Goal: Transaction & Acquisition: Purchase product/service

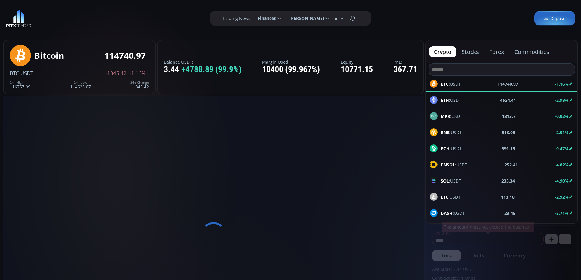
type input "********"
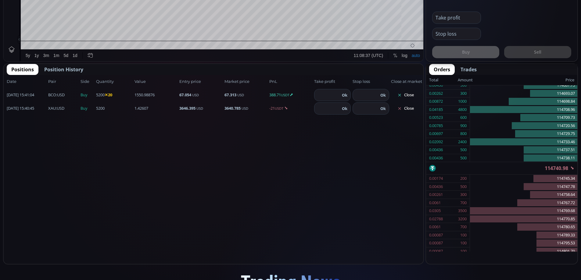
scroll to position [335, 0]
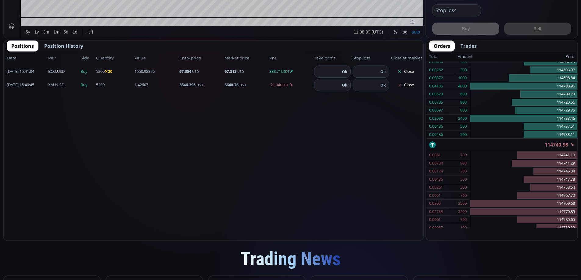
click at [413, 69] on button "Close" at bounding box center [405, 72] width 29 height 10
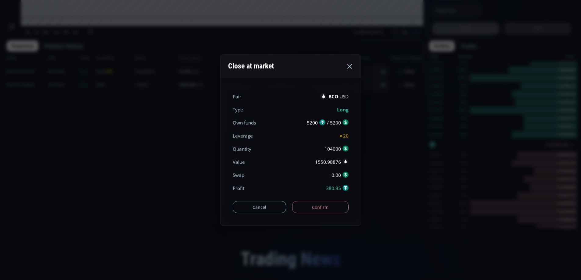
click at [333, 204] on button "Confirm" at bounding box center [320, 207] width 56 height 12
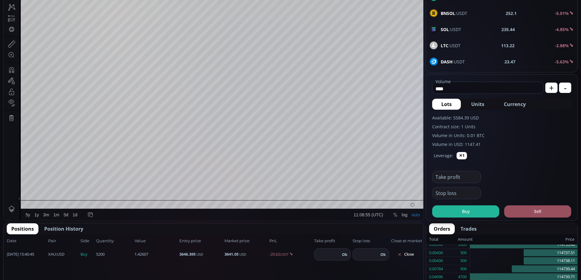
scroll to position [0, 0]
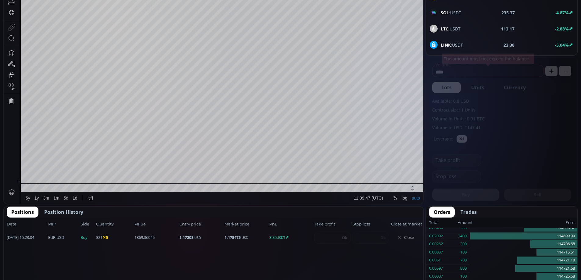
scroll to position [185, 0]
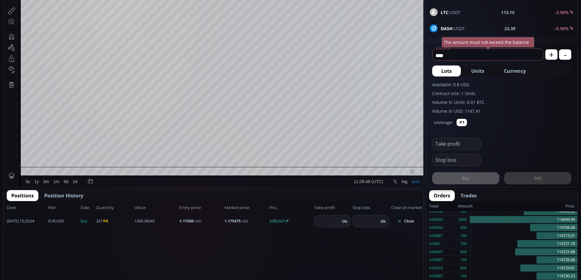
click at [411, 221] on button "Close" at bounding box center [405, 222] width 29 height 10
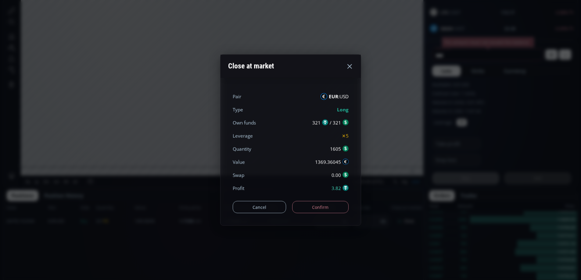
click at [324, 208] on button "Confirm" at bounding box center [320, 207] width 56 height 12
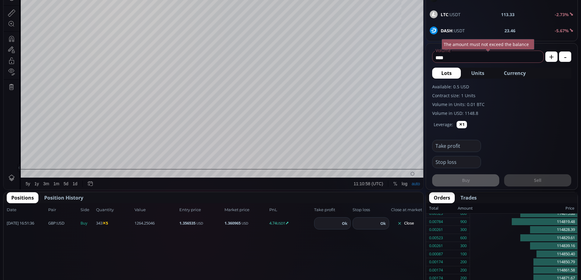
scroll to position [208, 0]
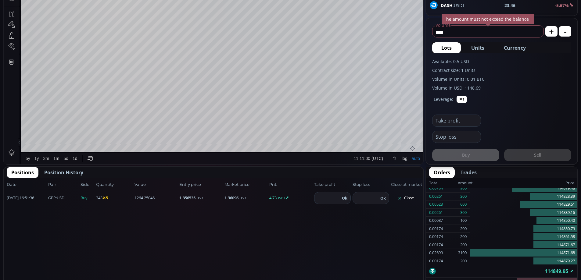
click at [405, 197] on button "Close" at bounding box center [405, 199] width 29 height 10
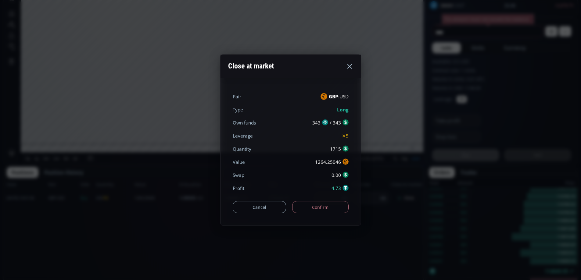
click at [328, 205] on button "Confirm" at bounding box center [320, 207] width 56 height 12
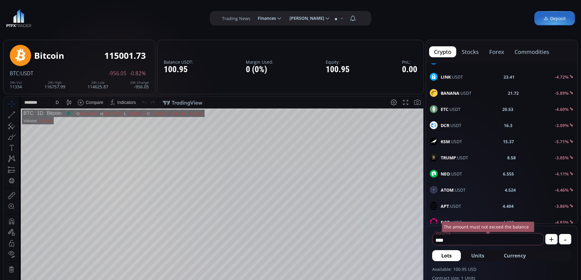
scroll to position [183, 0]
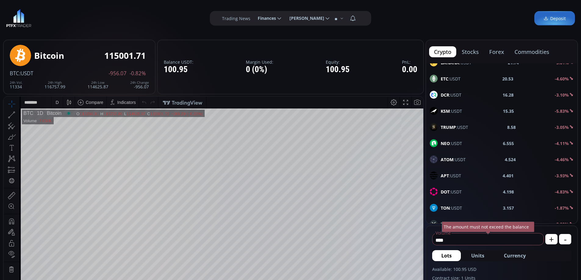
click at [458, 242] on input "****" at bounding box center [487, 241] width 108 height 10
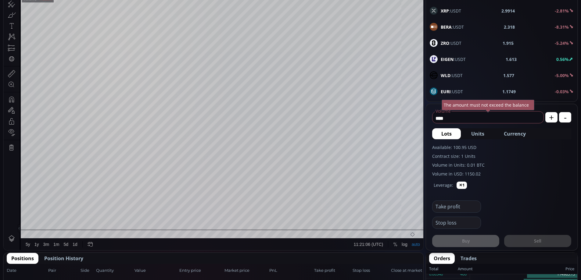
scroll to position [153, 0]
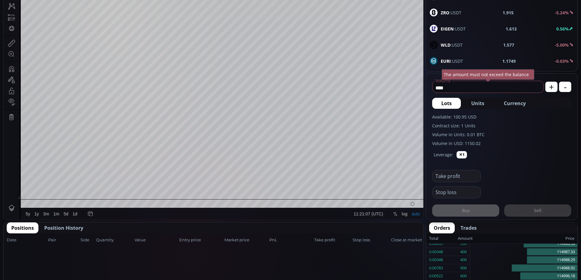
click at [513, 103] on span "Currency" at bounding box center [515, 103] width 22 height 7
click at [479, 102] on span "Units" at bounding box center [478, 103] width 13 height 7
click at [447, 103] on span "Lots" at bounding box center [447, 103] width 10 height 7
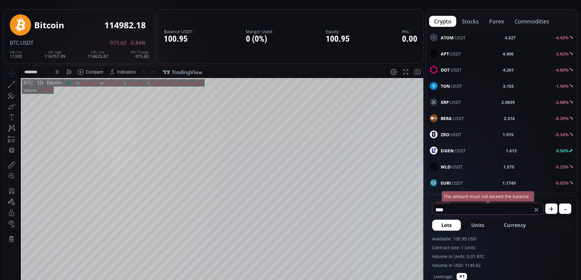
scroll to position [61, 0]
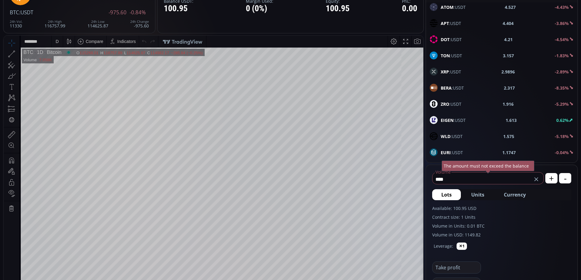
click at [475, 196] on span "Units" at bounding box center [478, 194] width 13 height 7
click at [453, 179] on input "****" at bounding box center [482, 180] width 99 height 10
click at [511, 196] on span "Currency" at bounding box center [515, 194] width 22 height 7
click at [471, 192] on button "Units" at bounding box center [477, 195] width 31 height 11
click at [443, 194] on span "Lots" at bounding box center [447, 194] width 10 height 7
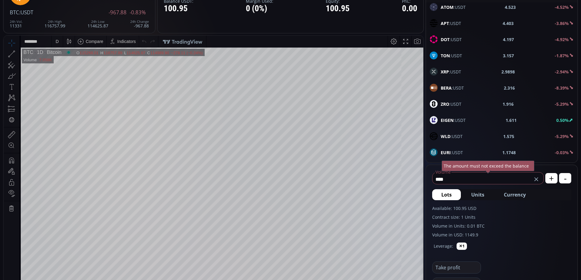
click at [480, 195] on span "Units" at bounding box center [478, 194] width 13 height 7
click at [516, 195] on span "Currency" at bounding box center [515, 194] width 22 height 7
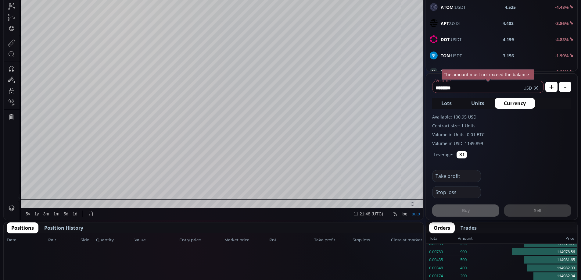
scroll to position [0, 0]
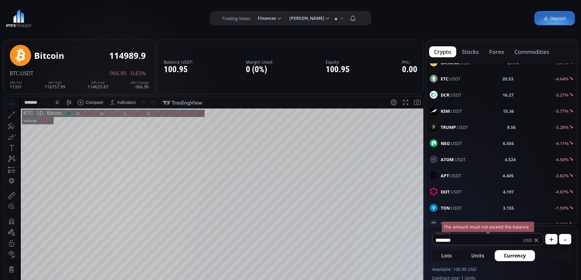
click at [320, 17] on span "Lyubov Kistey" at bounding box center [304, 18] width 39 height 12
click at [285, 17] on input "**********" at bounding box center [285, 18] width 0 height 6
click at [393, 17] on div "**********" at bounding box center [290, 18] width 581 height 37
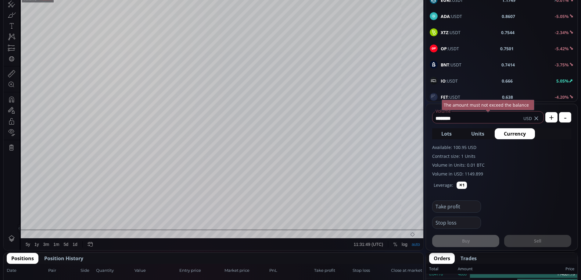
scroll to position [153, 0]
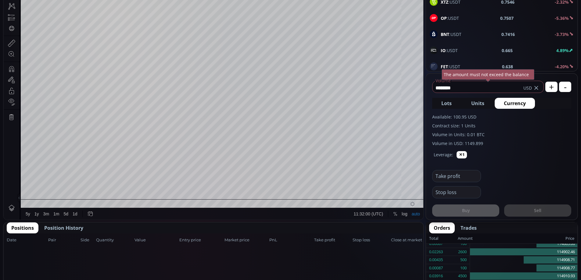
click at [481, 102] on span "Units" at bounding box center [478, 103] width 13 height 7
type input "****"
click at [447, 102] on span "Lots" at bounding box center [447, 103] width 10 height 7
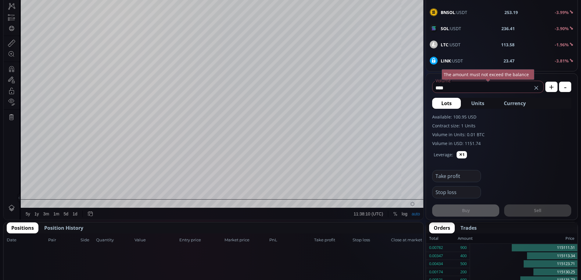
scroll to position [366, 0]
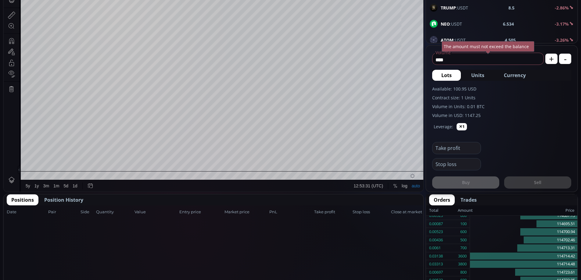
scroll to position [144, 0]
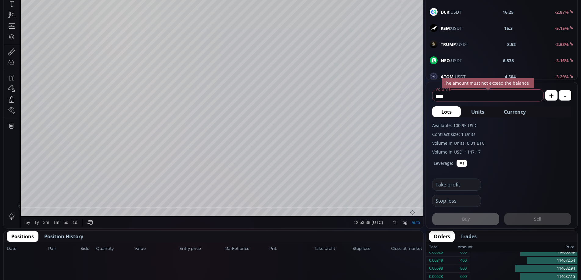
click at [519, 113] on span "Currency" at bounding box center [515, 111] width 22 height 7
click at [468, 96] on input "*********" at bounding box center [478, 97] width 91 height 10
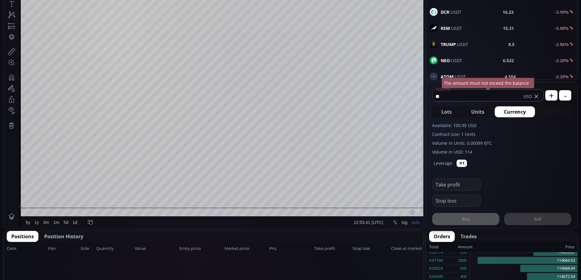
type input "*"
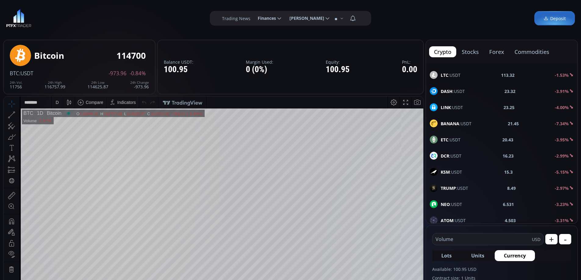
scroll to position [336, 0]
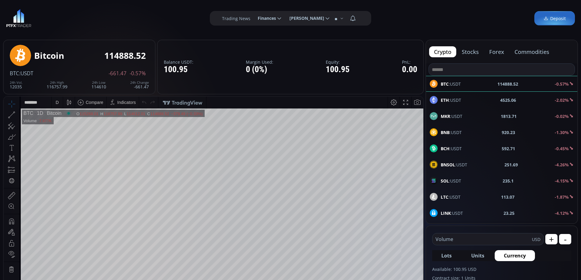
scroll to position [336, 0]
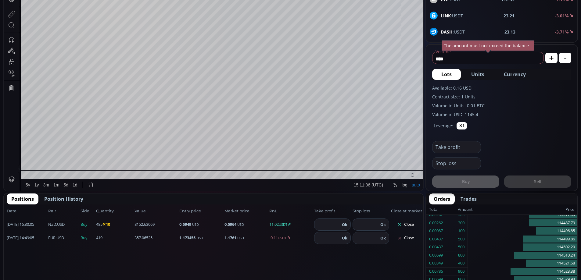
scroll to position [202, 0]
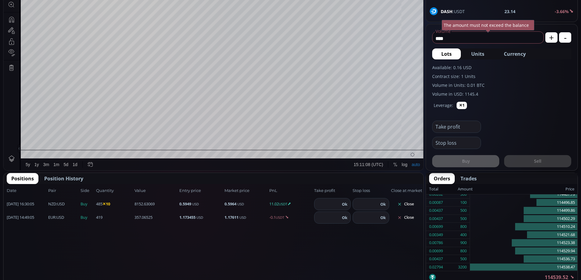
click at [408, 203] on button "Close" at bounding box center [405, 205] width 29 height 10
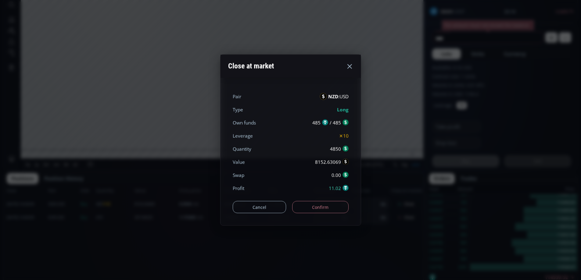
click at [321, 206] on button "Confirm" at bounding box center [320, 207] width 56 height 12
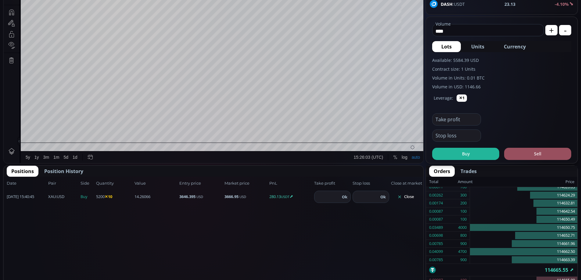
scroll to position [222, 0]
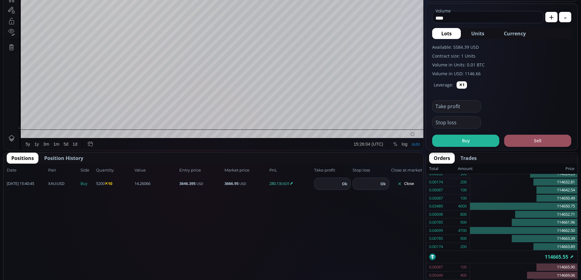
click at [412, 183] on button "Close" at bounding box center [405, 184] width 29 height 10
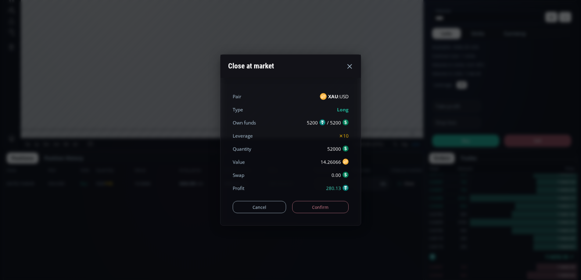
click at [338, 207] on button "Confirm" at bounding box center [320, 207] width 56 height 12
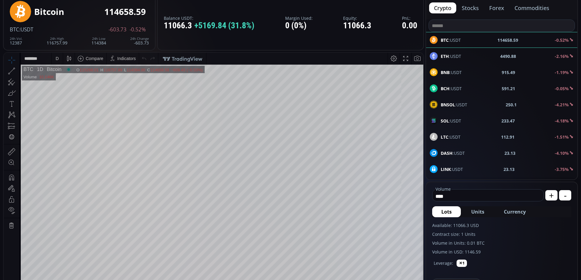
scroll to position [30, 0]
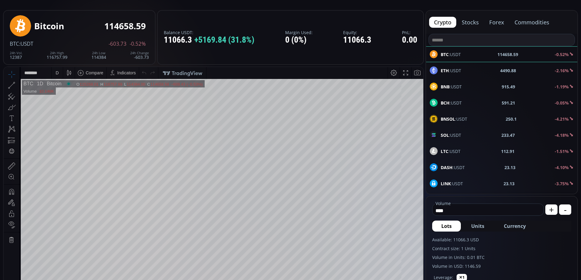
click at [57, 76] on div "D" at bounding box center [57, 73] width 5 height 12
click at [66, 144] on div "1 hour" at bounding box center [61, 145] width 12 height 5
click at [530, 19] on button "commodities" at bounding box center [532, 22] width 45 height 11
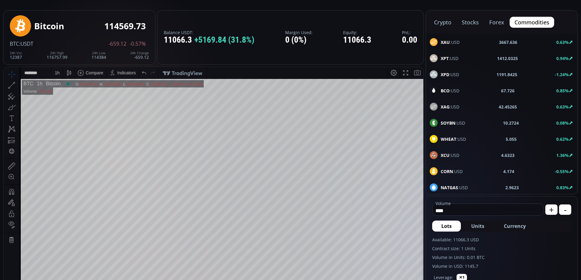
click at [466, 90] on div "BCO :USD 67.726 0.85%" at bounding box center [502, 91] width 144 height 8
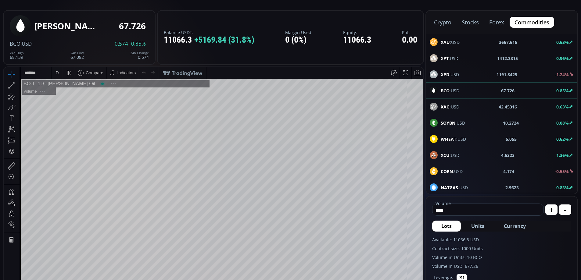
click at [477, 57] on div "XPT :USD 1412.3315 0.96%" at bounding box center [502, 58] width 144 height 8
click at [56, 73] on div "D" at bounding box center [57, 73] width 3 height 5
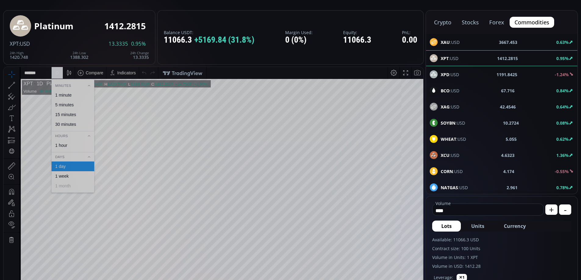
click at [64, 145] on div "1 hour" at bounding box center [61, 145] width 12 height 5
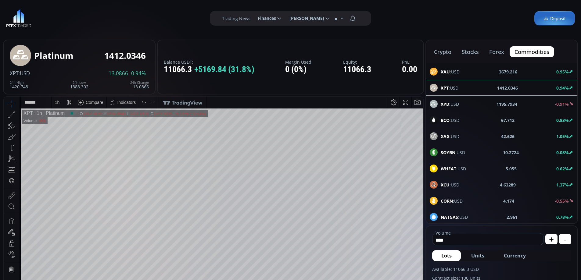
click at [550, 14] on link "Deposit" at bounding box center [555, 18] width 41 height 14
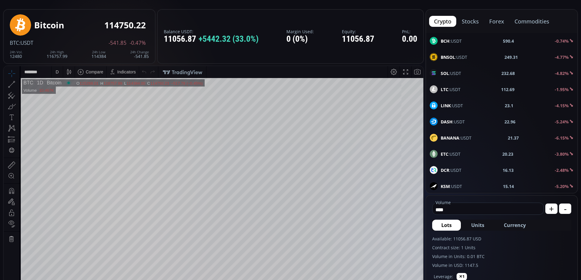
scroll to position [61, 0]
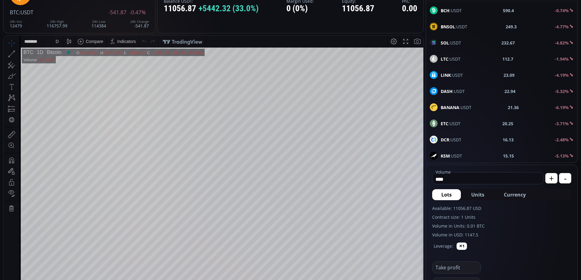
click at [519, 195] on span "Currency" at bounding box center [515, 194] width 22 height 7
click at [478, 194] on span "Units" at bounding box center [478, 194] width 13 height 7
click at [445, 194] on span "Lots" at bounding box center [447, 194] width 10 height 7
click at [481, 196] on span "Units" at bounding box center [478, 194] width 13 height 7
click at [450, 194] on span "Lots" at bounding box center [447, 194] width 10 height 7
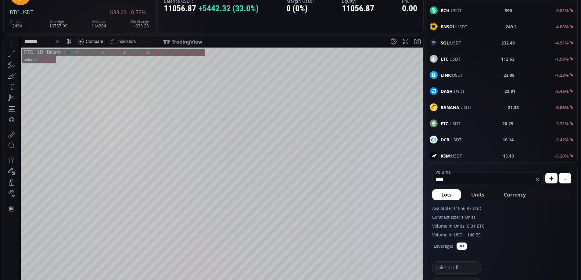
click at [483, 195] on span "Units" at bounding box center [478, 194] width 13 height 7
click at [515, 194] on span "Currency" at bounding box center [515, 194] width 22 height 7
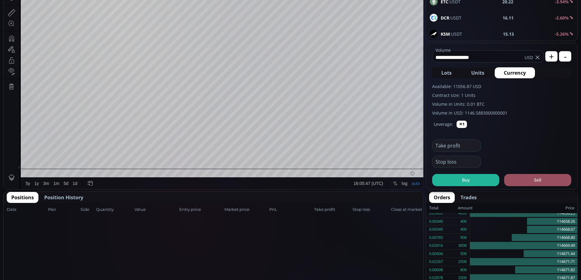
scroll to position [153, 0]
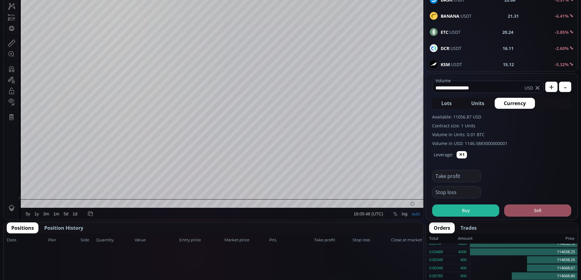
click at [494, 85] on input "**********" at bounding box center [479, 88] width 92 height 10
type input "*"
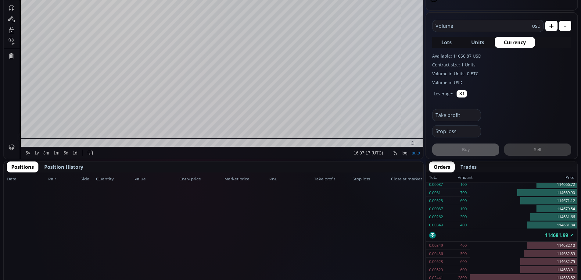
scroll to position [122, 0]
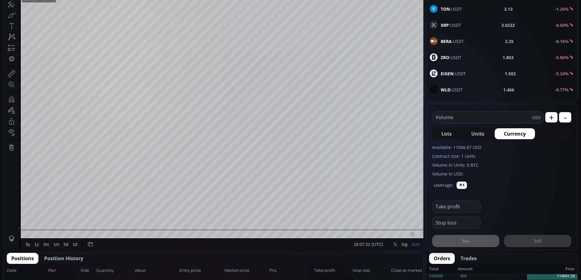
click at [535, 194] on div "Leverage: ✕1" at bounding box center [501, 187] width 139 height 20
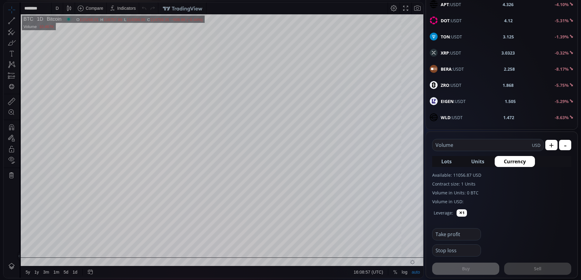
scroll to position [125, 0]
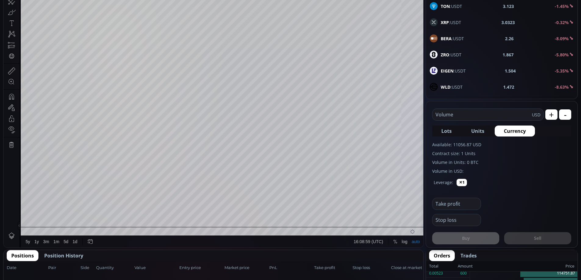
drag, startPoint x: 451, startPoint y: 113, endPoint x: 457, endPoint y: 113, distance: 5.8
click at [451, 113] on input "text" at bounding box center [482, 115] width 99 height 12
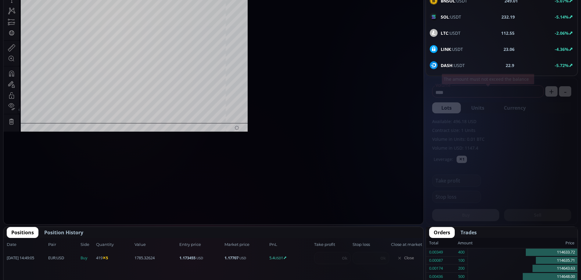
scroll to position [85, 0]
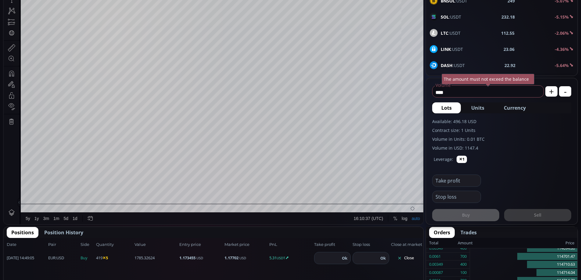
click at [406, 258] on button "Close" at bounding box center [405, 259] width 29 height 10
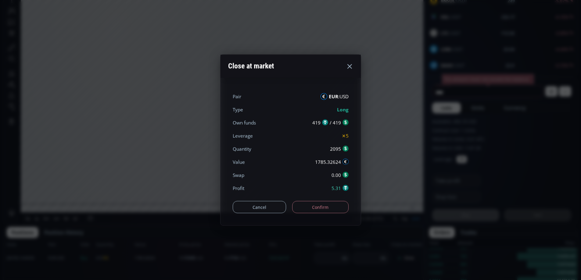
click at [324, 208] on button "Confirm" at bounding box center [320, 207] width 56 height 12
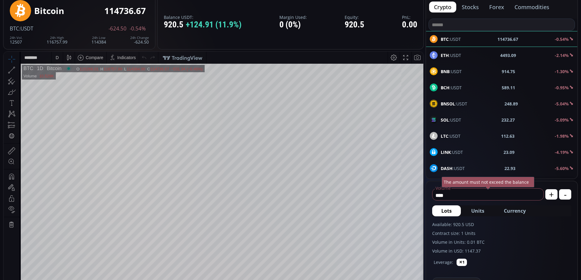
scroll to position [0, 0]
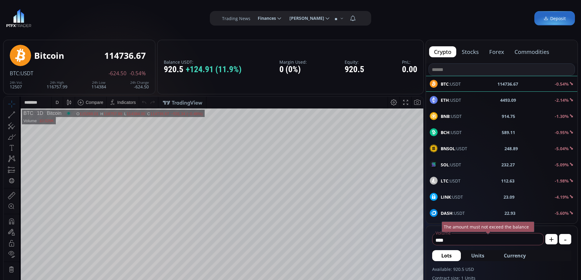
click at [534, 49] on button "commodities" at bounding box center [532, 51] width 45 height 11
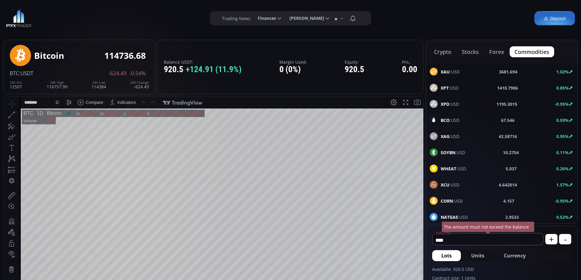
click at [450, 118] on span "BCO :USD" at bounding box center [450, 120] width 19 height 6
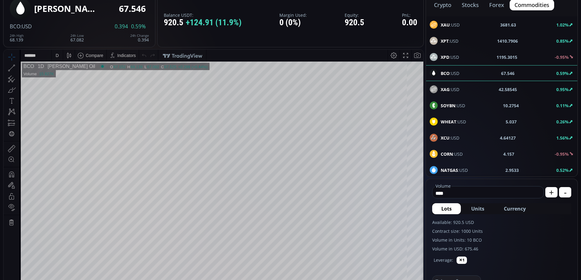
scroll to position [52, 0]
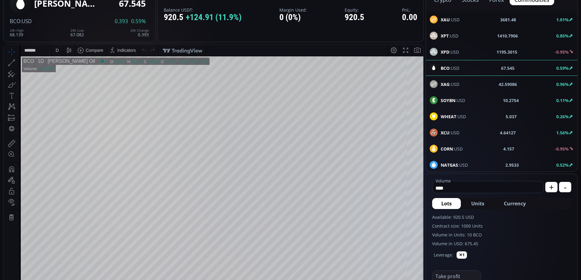
click at [56, 49] on div "D" at bounding box center [57, 50] width 3 height 5
click at [64, 124] on div "1 hour" at bounding box center [61, 123] width 12 height 5
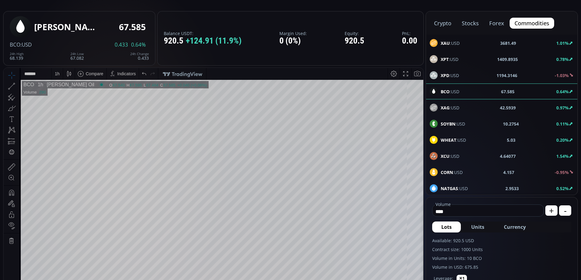
scroll to position [0, 0]
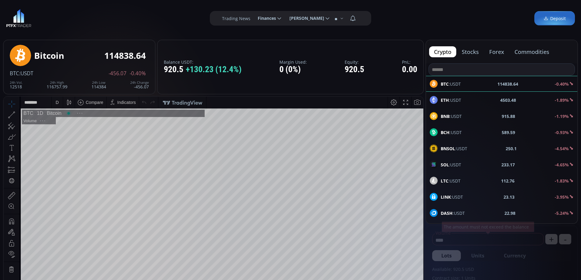
scroll to position [85, 0]
click at [500, 52] on button "forex" at bounding box center [497, 51] width 25 height 11
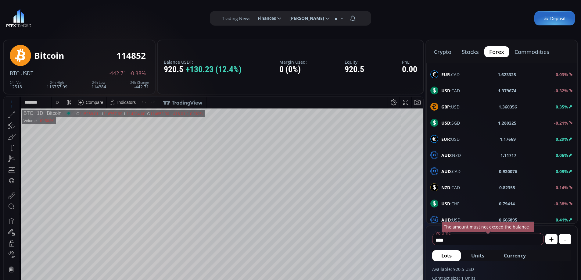
scroll to position [327, 0]
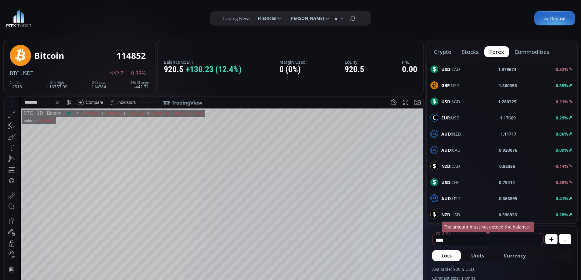
click at [464, 213] on div "NZD :USD 0.596926 0.28%" at bounding box center [502, 215] width 143 height 8
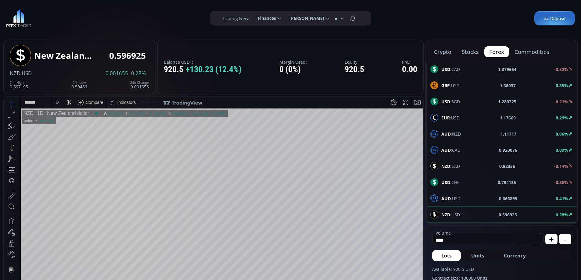
click at [452, 197] on span "AUD :USD" at bounding box center [451, 199] width 19 height 6
click at [57, 103] on div "D" at bounding box center [57, 102] width 3 height 5
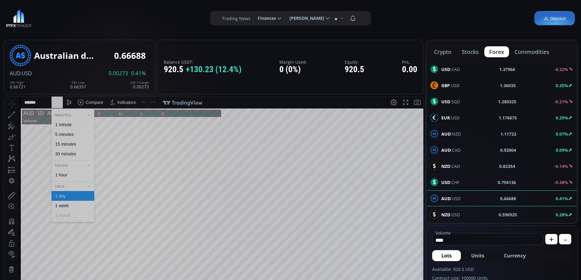
click at [72, 174] on div "1 hour" at bounding box center [72, 175] width 37 height 5
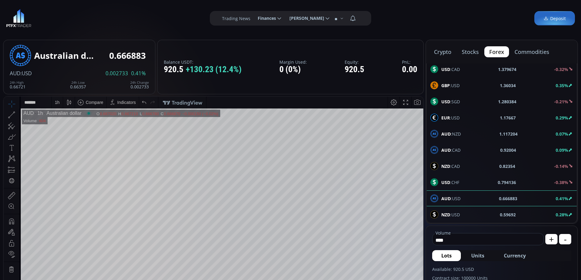
click at [451, 183] on span "USD :CHF" at bounding box center [451, 182] width 18 height 6
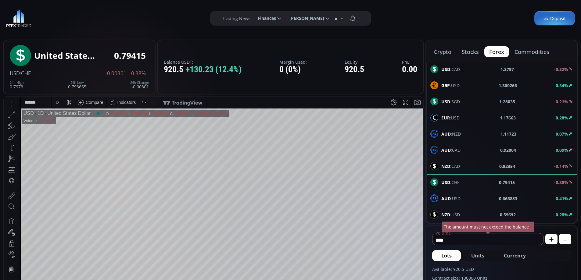
click at [459, 118] on span "EUR :USD" at bounding box center [451, 118] width 18 height 6
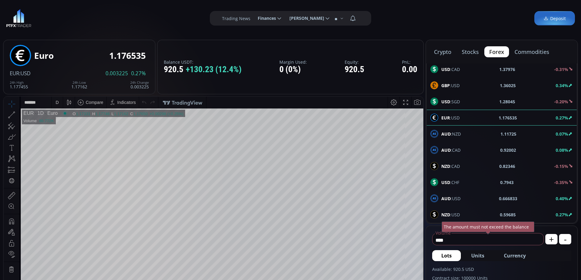
click at [56, 101] on div "D" at bounding box center [57, 103] width 5 height 12
click at [69, 175] on div "1 hour" at bounding box center [72, 175] width 37 height 5
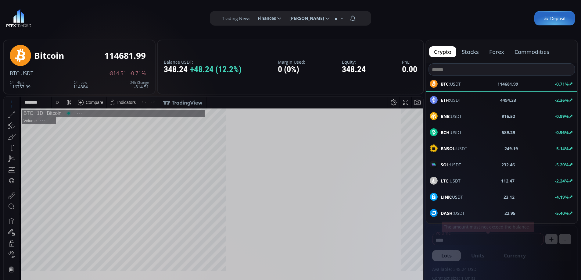
scroll to position [85, 0]
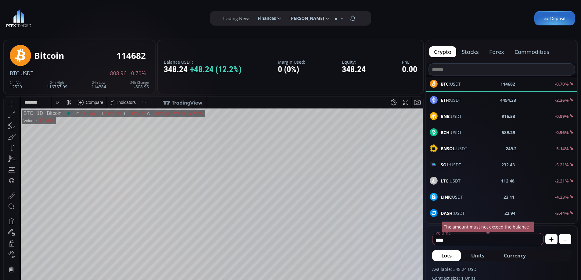
click at [496, 51] on button "forex" at bounding box center [497, 51] width 25 height 11
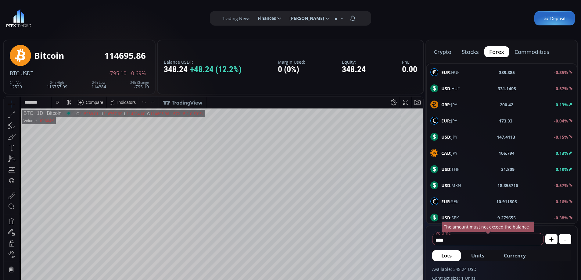
click at [457, 137] on span "USD :JPY" at bounding box center [450, 137] width 16 height 6
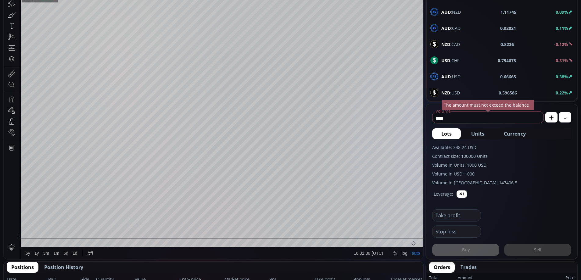
scroll to position [61, 0]
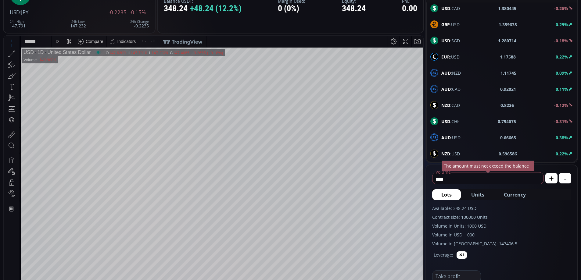
click at [455, 136] on span "AUD :USD" at bounding box center [451, 138] width 19 height 6
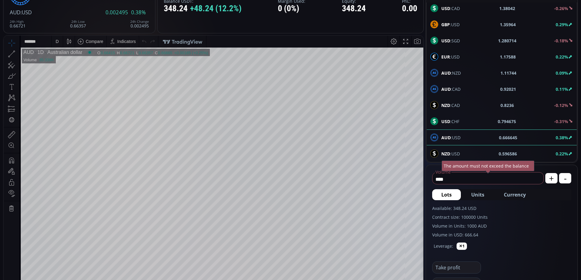
click at [60, 40] on div "D" at bounding box center [57, 42] width 11 height 12
click at [62, 112] on div "1 hour" at bounding box center [61, 114] width 12 height 5
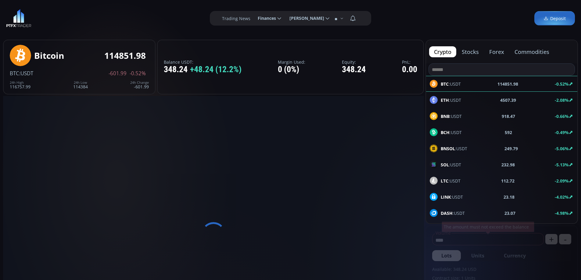
click at [557, 17] on span "Deposit" at bounding box center [555, 18] width 22 height 6
click at [561, 17] on span "Deposit" at bounding box center [555, 18] width 22 height 6
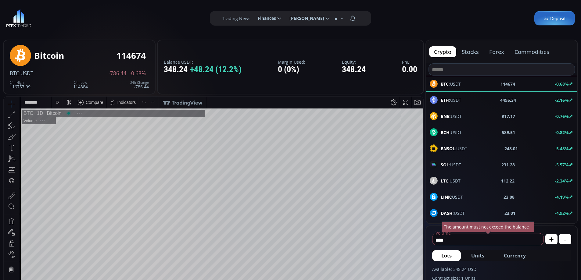
scroll to position [85, 0]
click at [551, 20] on span "Deposit" at bounding box center [555, 18] width 22 height 6
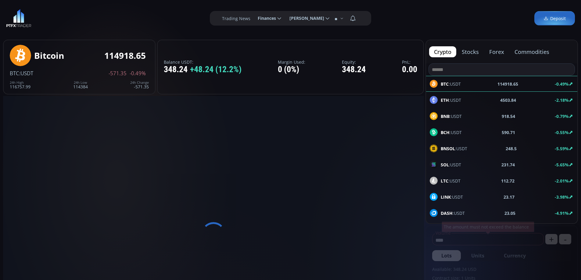
click at [552, 16] on span "Deposit" at bounding box center [555, 18] width 22 height 6
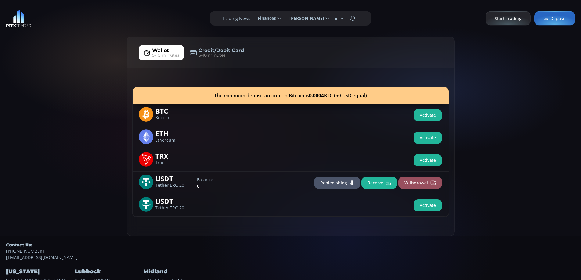
click at [378, 184] on button "Receive" at bounding box center [380, 183] width 36 height 12
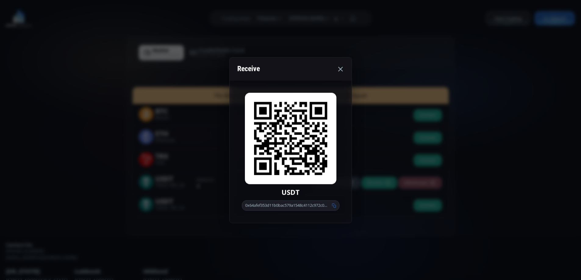
click at [341, 67] on icon at bounding box center [340, 68] width 7 height 7
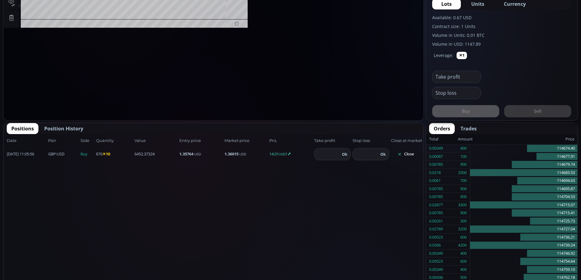
scroll to position [85, 0]
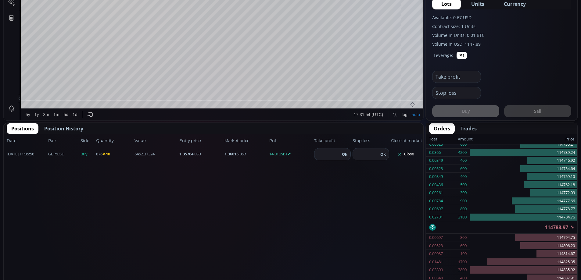
click at [408, 159] on button "Close" at bounding box center [405, 155] width 29 height 10
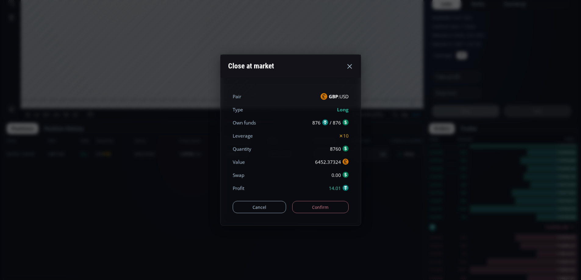
click at [330, 207] on button "Confirm" at bounding box center [320, 207] width 56 height 12
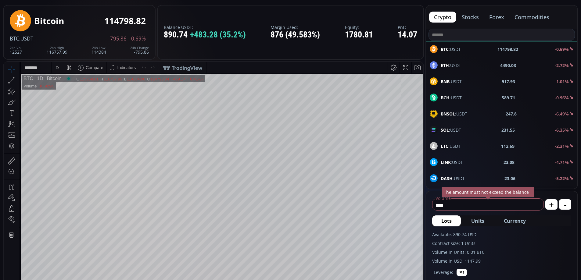
scroll to position [0, 0]
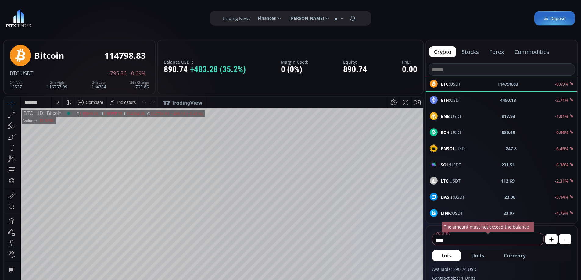
click at [499, 52] on button "forex" at bounding box center [497, 51] width 25 height 11
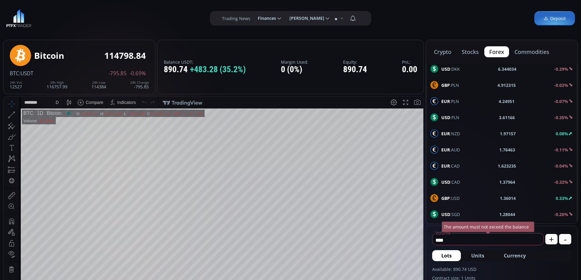
scroll to position [327, 0]
click at [456, 212] on span "NZD :USD" at bounding box center [451, 215] width 19 height 6
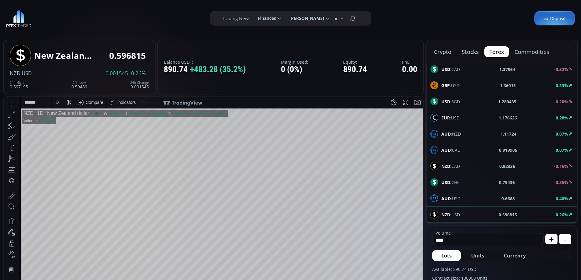
click at [57, 102] on div "D" at bounding box center [57, 102] width 3 height 5
click at [513, 254] on span "Currency" at bounding box center [515, 255] width 22 height 7
type input "**********"
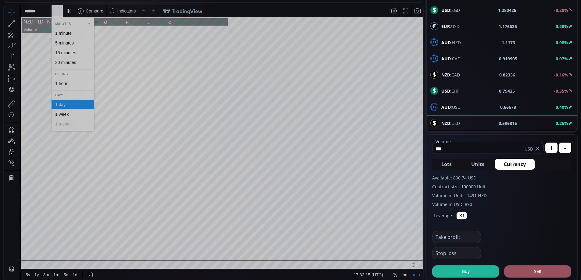
scroll to position [122, 0]
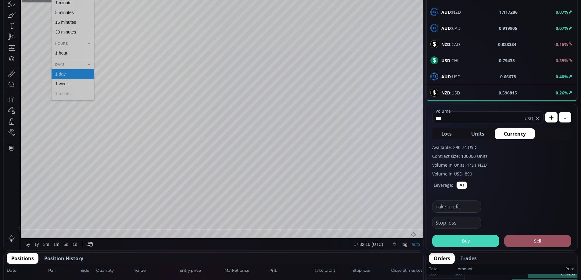
type input "***"
click at [473, 242] on button "Buy" at bounding box center [465, 241] width 67 height 12
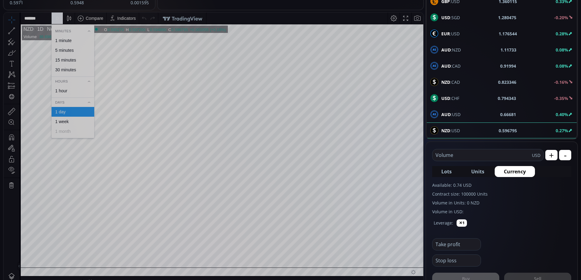
scroll to position [0, 0]
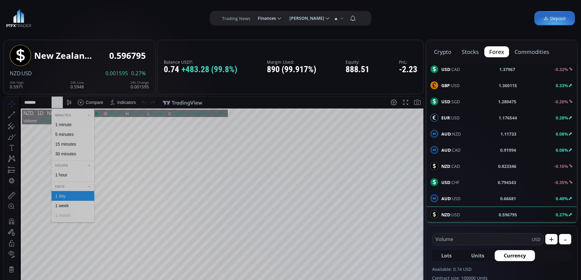
click at [415, 9] on div "**********" at bounding box center [290, 18] width 581 height 37
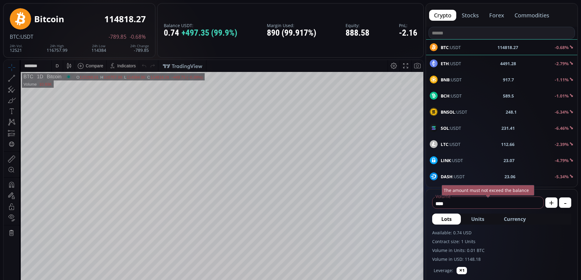
scroll to position [9, 0]
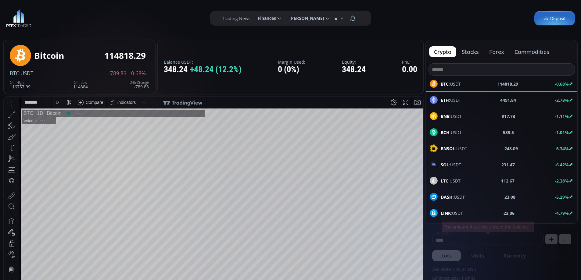
scroll to position [85, 0]
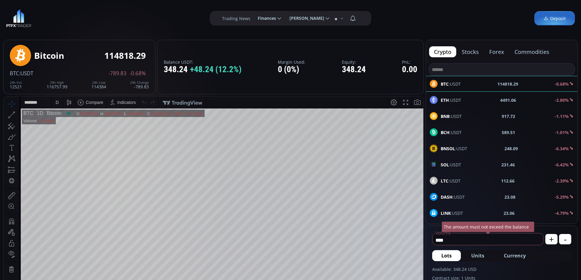
click at [559, 20] on span "Deposit" at bounding box center [555, 18] width 22 height 6
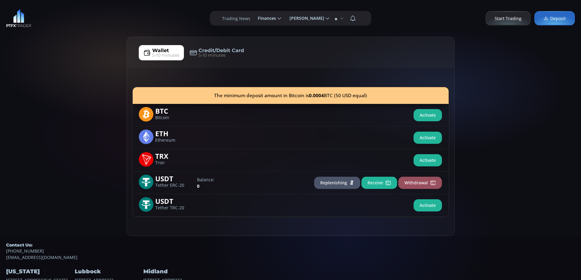
click at [384, 183] on button "Receive" at bounding box center [380, 183] width 36 height 12
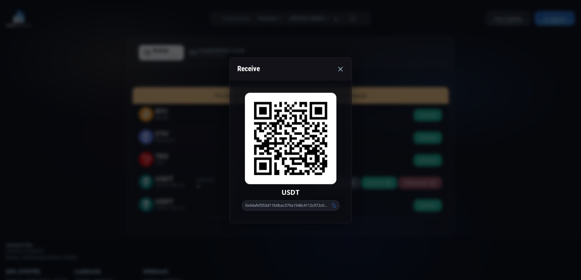
click at [333, 206] on icon at bounding box center [334, 206] width 4 height 4
click at [341, 68] on icon at bounding box center [340, 68] width 7 height 7
